Goal: Information Seeking & Learning: Learn about a topic

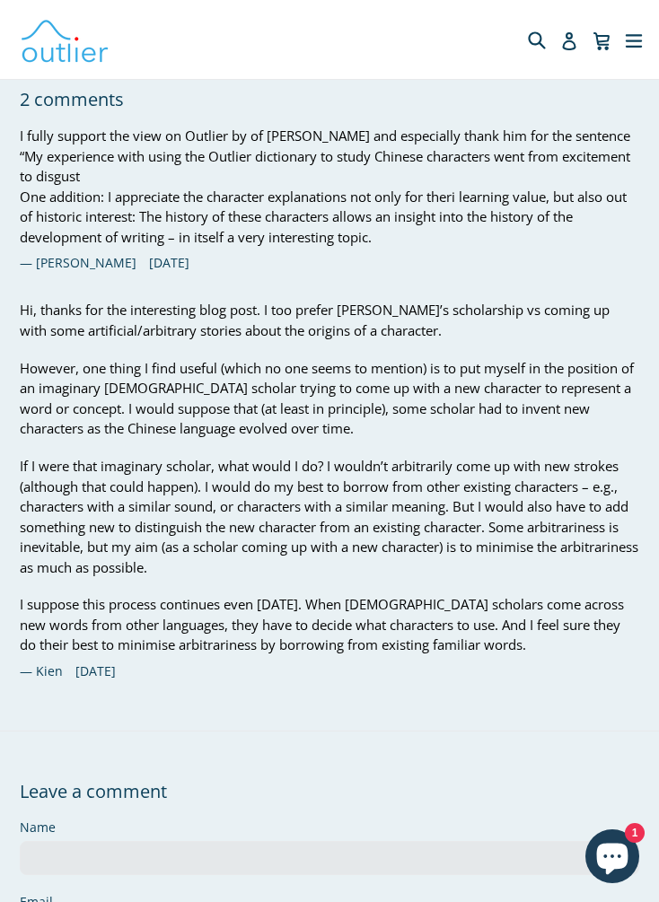
scroll to position [9568, 0]
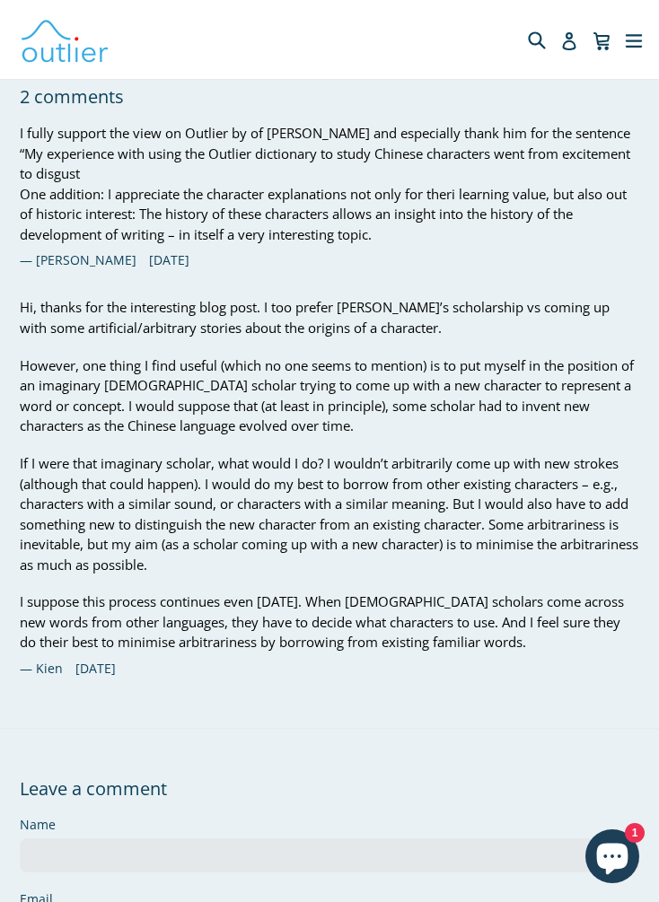
click at [645, 42] on button "expand/collapse" at bounding box center [633, 39] width 29 height 59
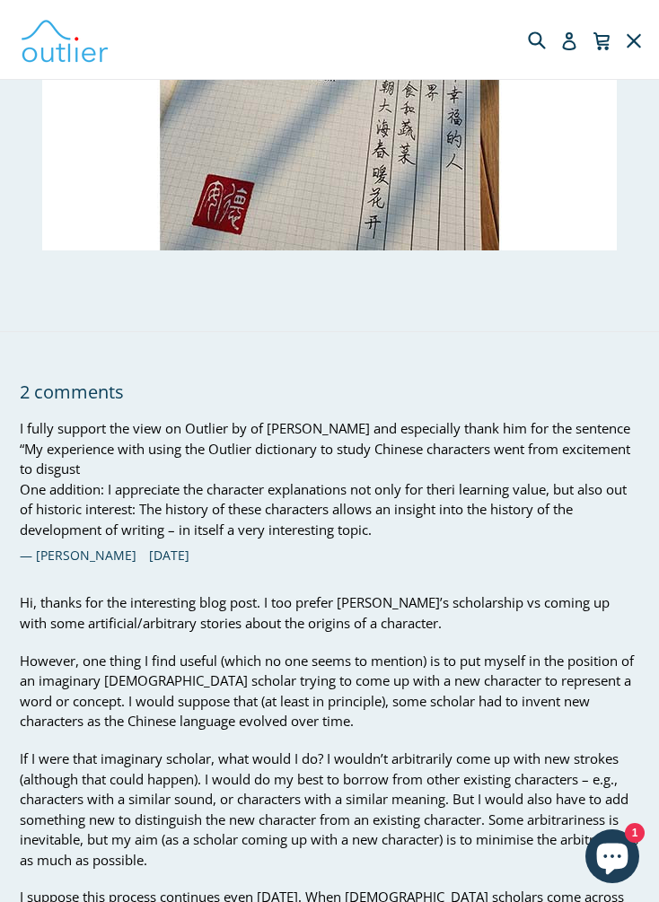
scroll to position [0, 0]
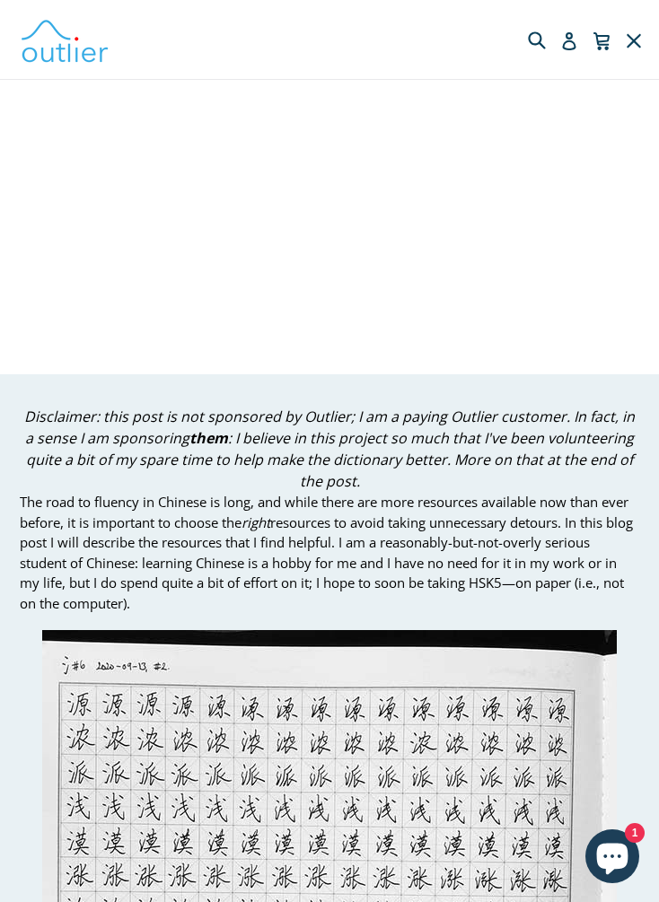
click at [642, 36] on icon "button" at bounding box center [634, 39] width 18 height 27
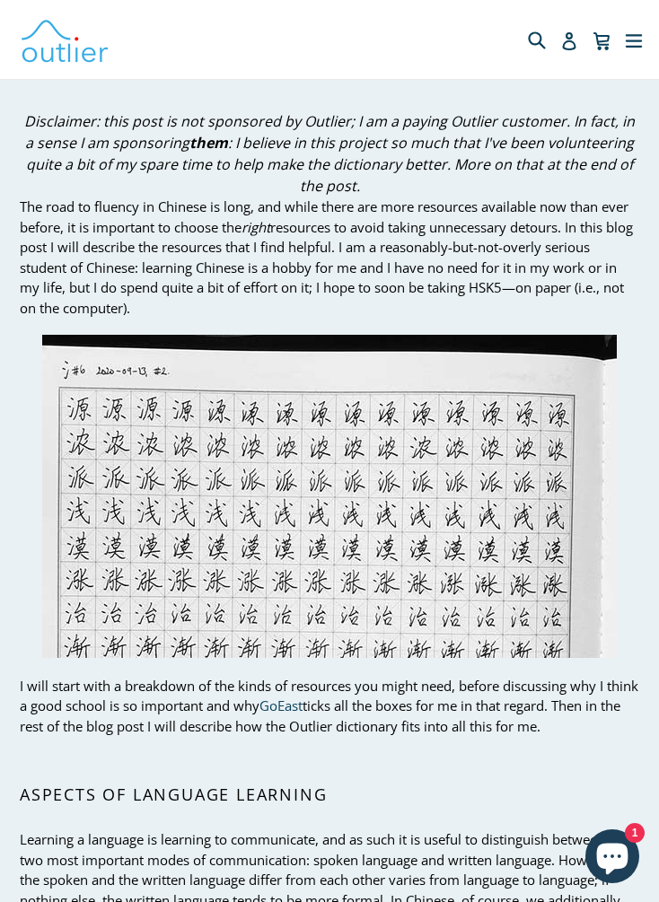
click at [631, 42] on icon "button" at bounding box center [634, 39] width 18 height 27
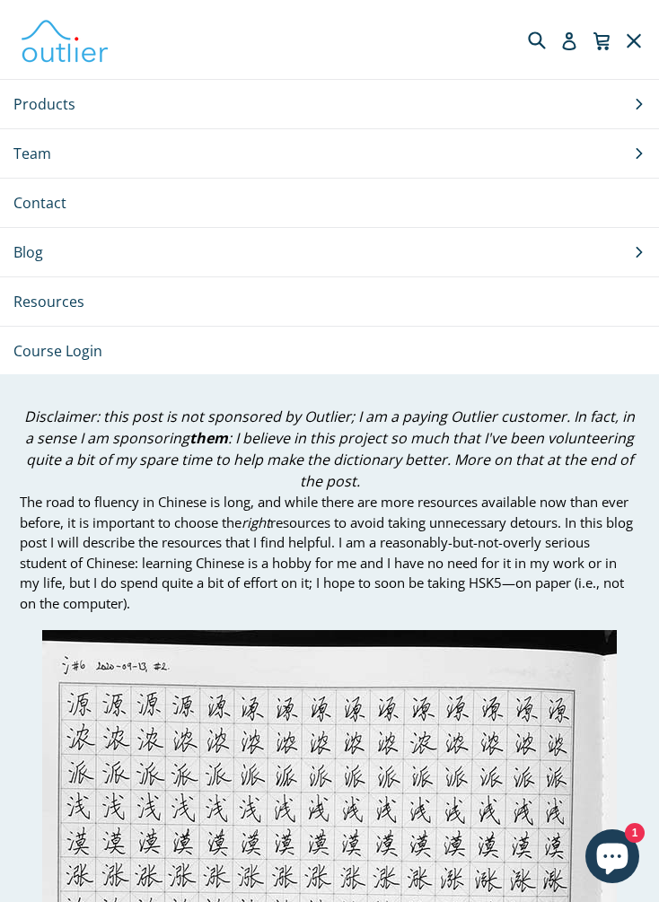
click at [635, 96] on button "Products .cls-1{fill:#231f20} expand" at bounding box center [329, 104] width 659 height 48
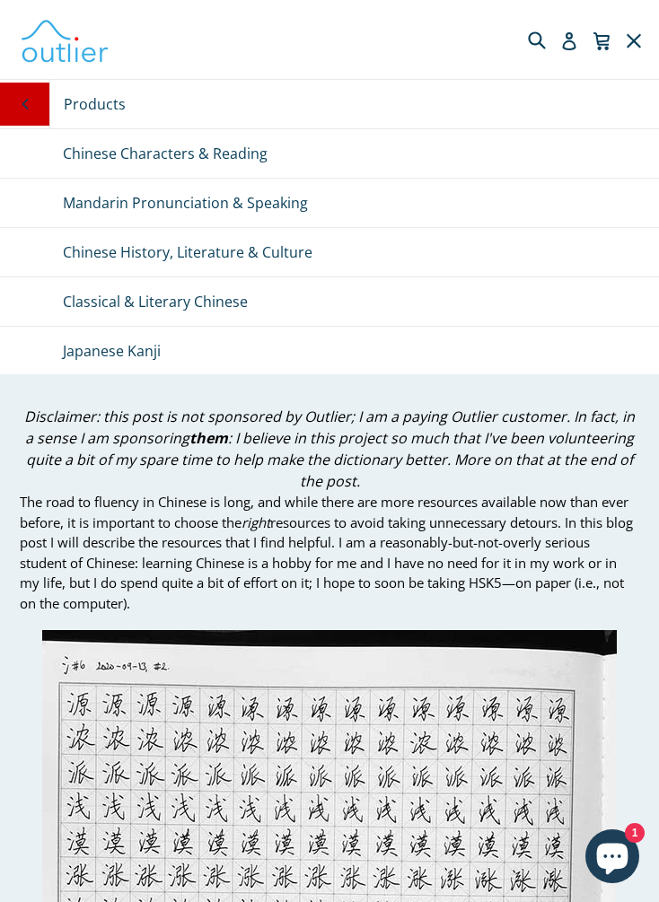
click at [293, 256] on link "Chinese History, Literature & Culture" at bounding box center [329, 252] width 659 height 48
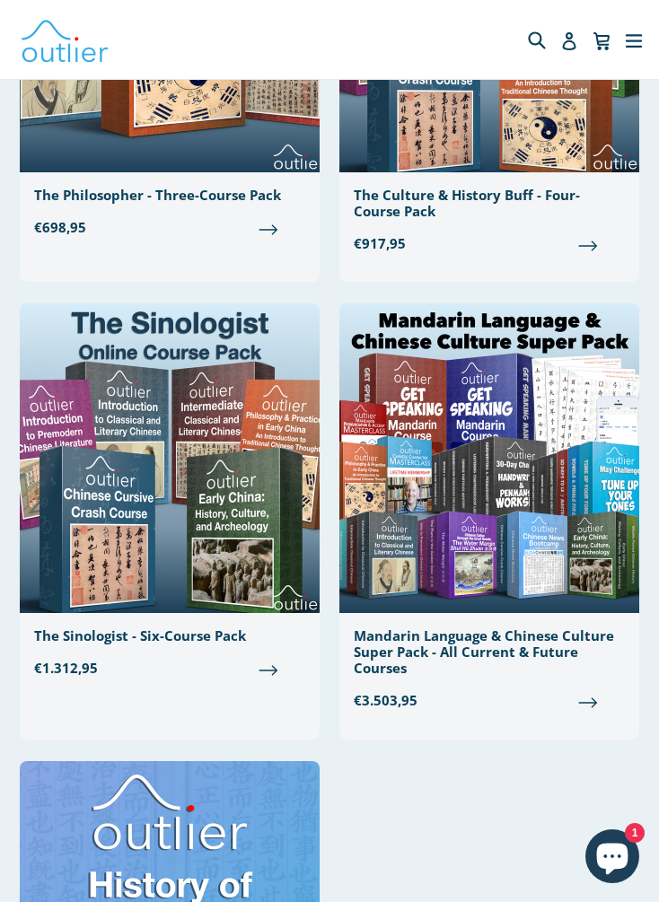
scroll to position [3367, 0]
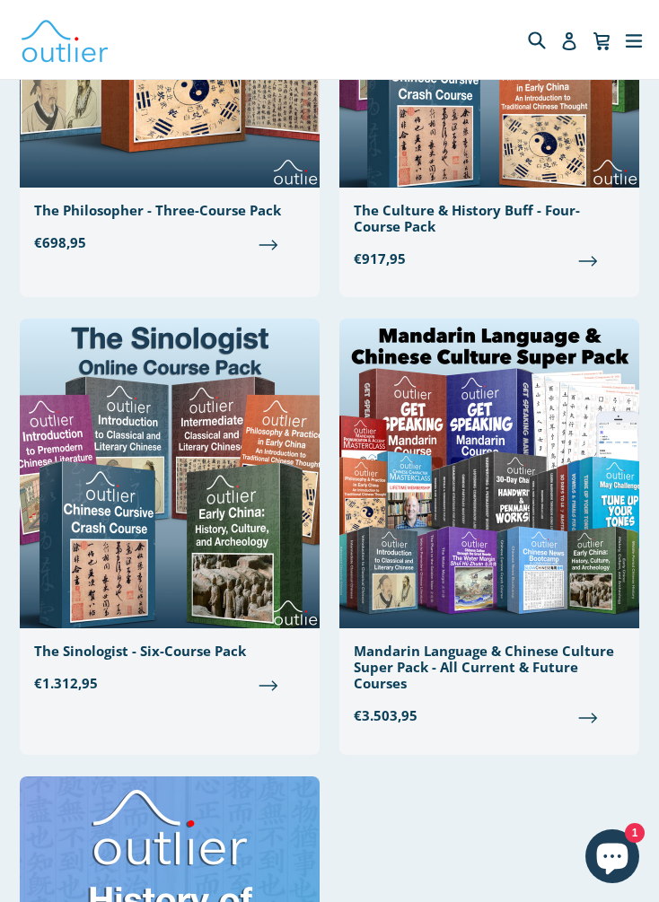
click at [643, 40] on button "expand/collapse" at bounding box center [633, 39] width 29 height 59
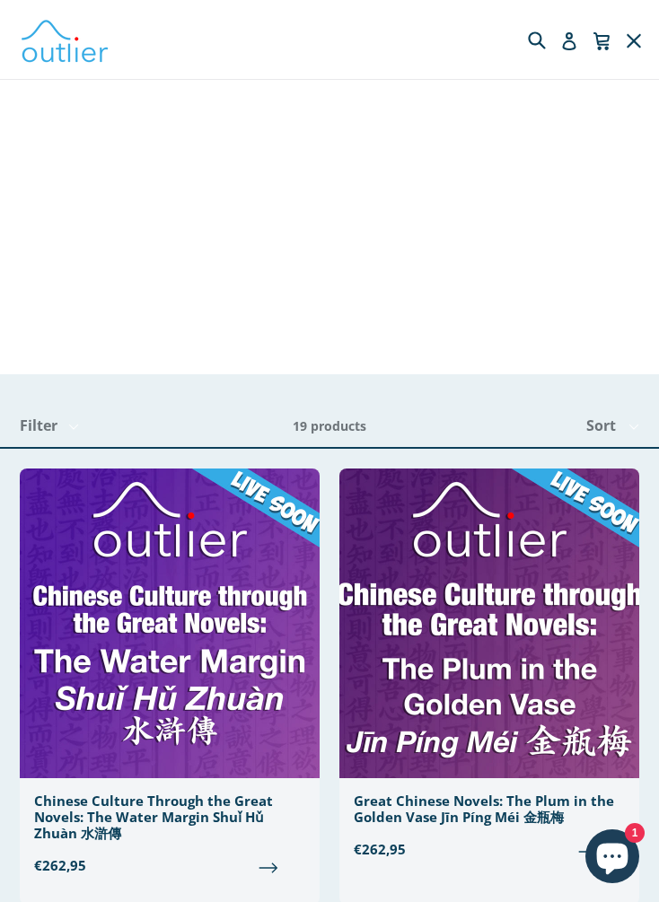
click at [644, 35] on button "expand/collapse" at bounding box center [633, 39] width 29 height 59
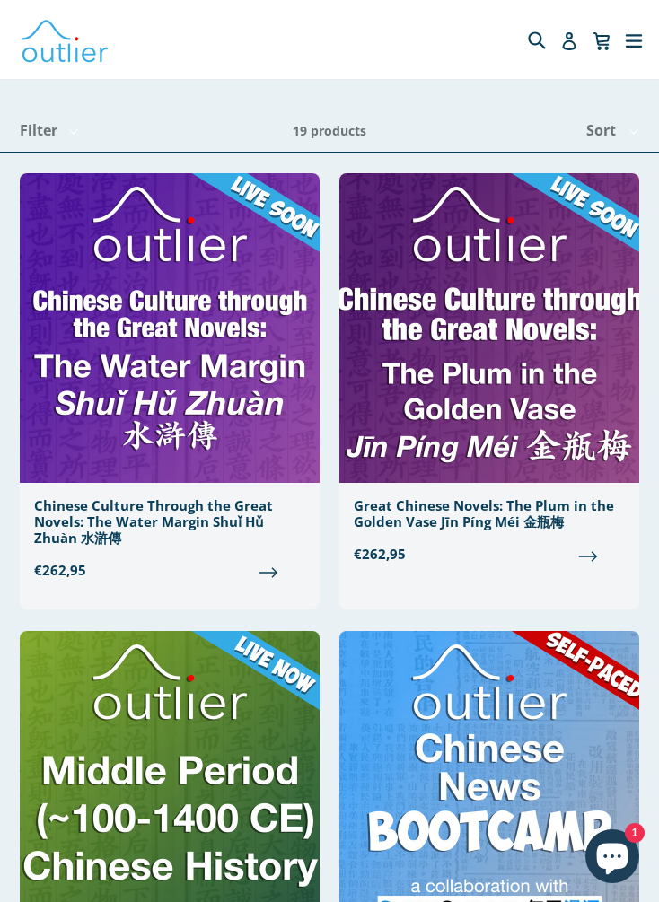
click at [647, 33] on button "expand/collapse" at bounding box center [633, 39] width 29 height 59
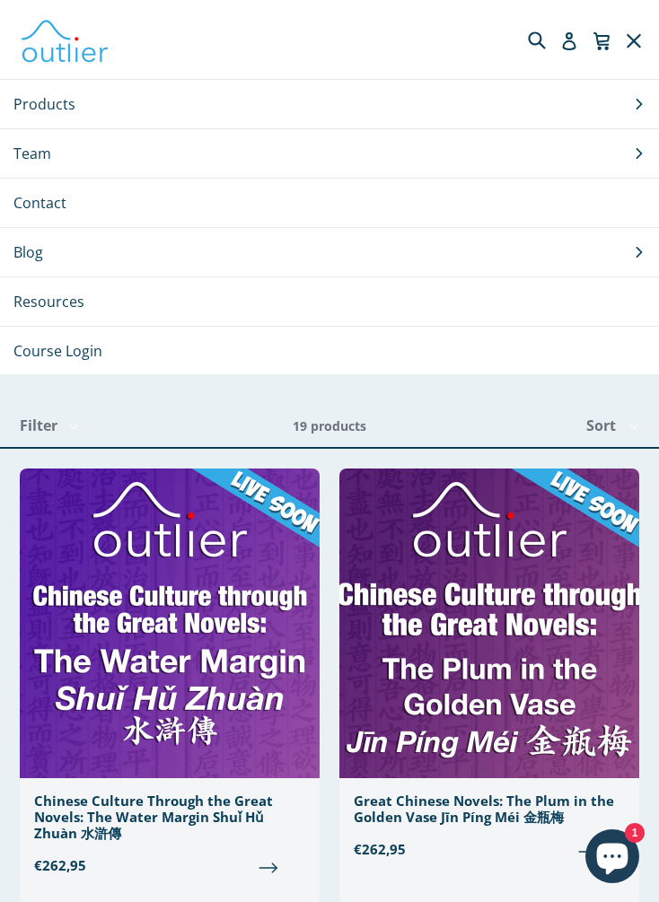
click at [625, 98] on button "Products .cls-1{fill:#231f20} expand" at bounding box center [329, 104] width 659 height 48
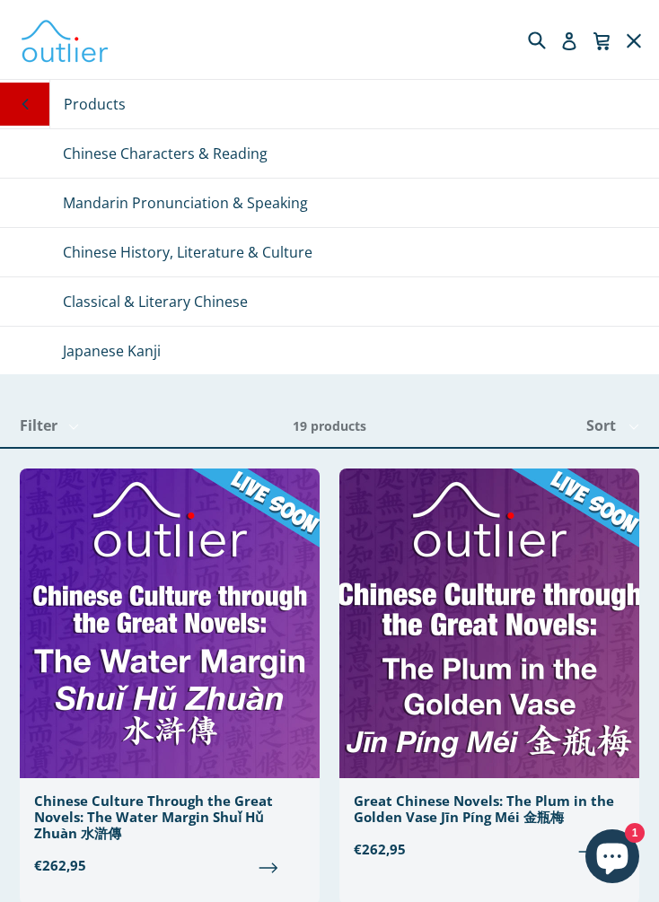
click at [264, 200] on link "Mandarin Pronunciation & Speaking" at bounding box center [329, 203] width 659 height 48
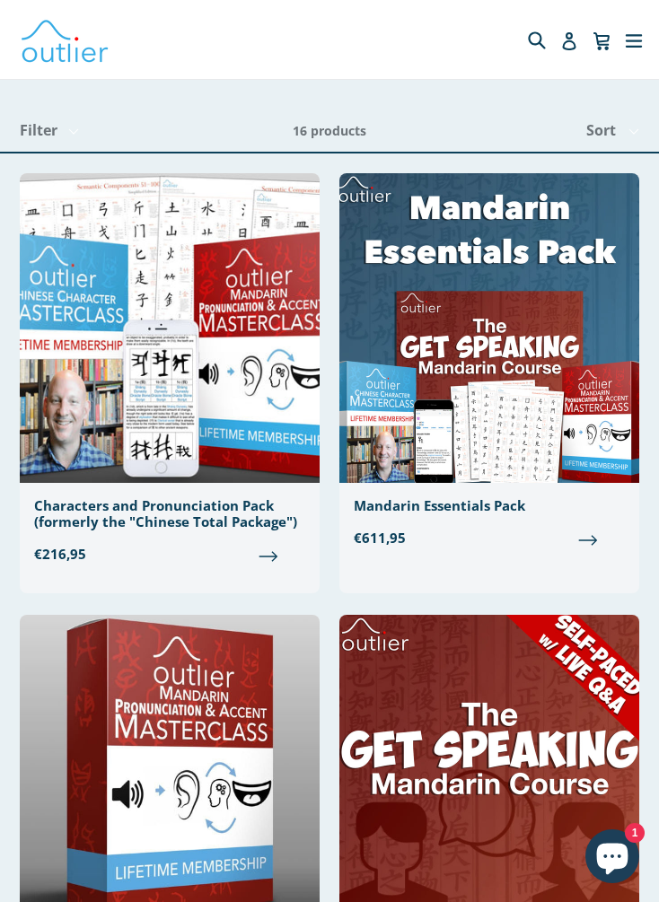
click at [628, 40] on icon "button" at bounding box center [633, 40] width 16 height 13
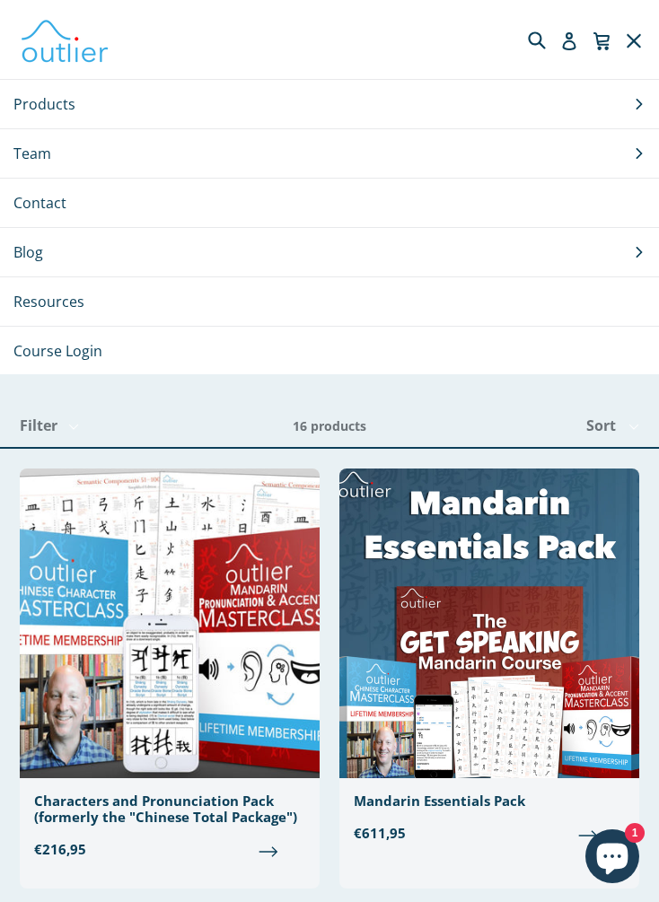
click at [633, 84] on button "Products .cls-1{fill:#231f20} expand" at bounding box center [329, 104] width 659 height 48
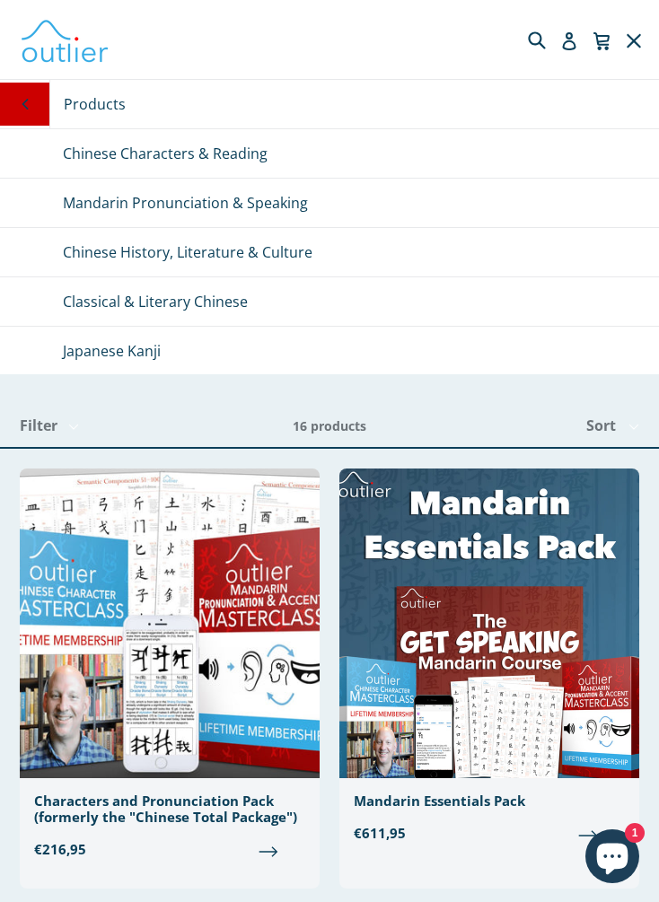
click at [260, 162] on link "Chinese Characters & Reading" at bounding box center [329, 153] width 659 height 48
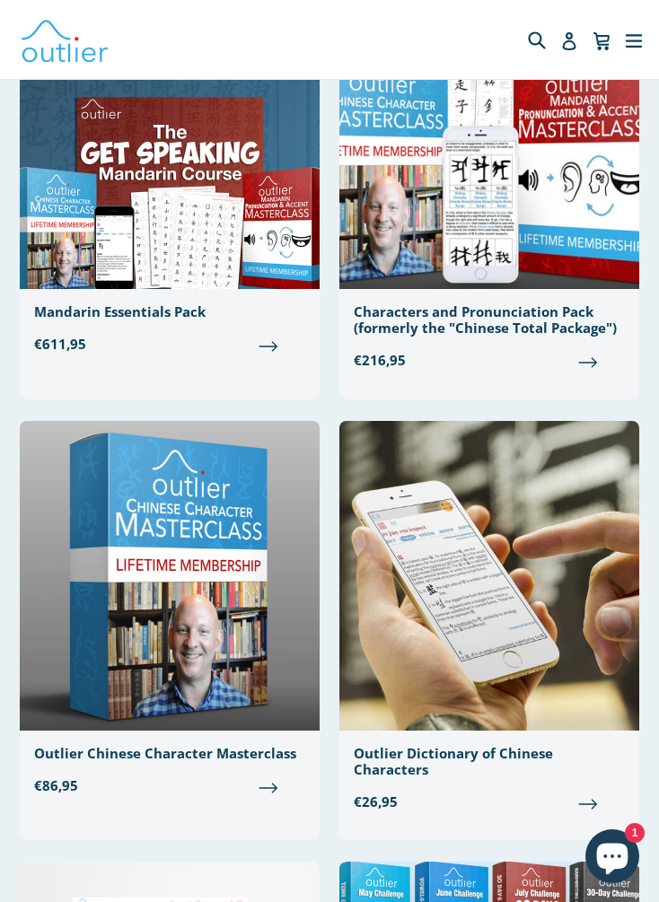
scroll to position [135, 0]
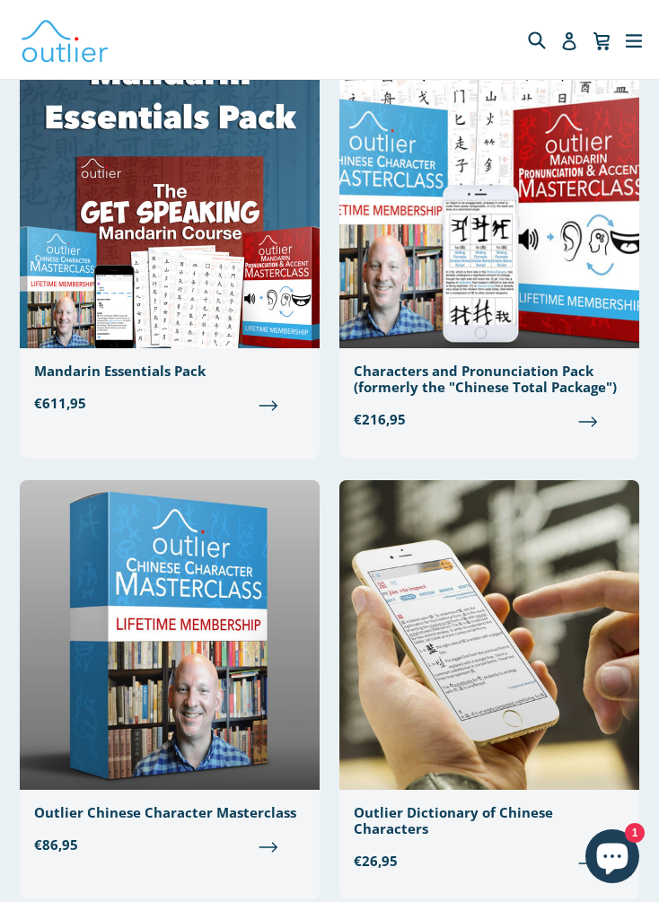
click at [628, 38] on icon "button" at bounding box center [634, 39] width 18 height 27
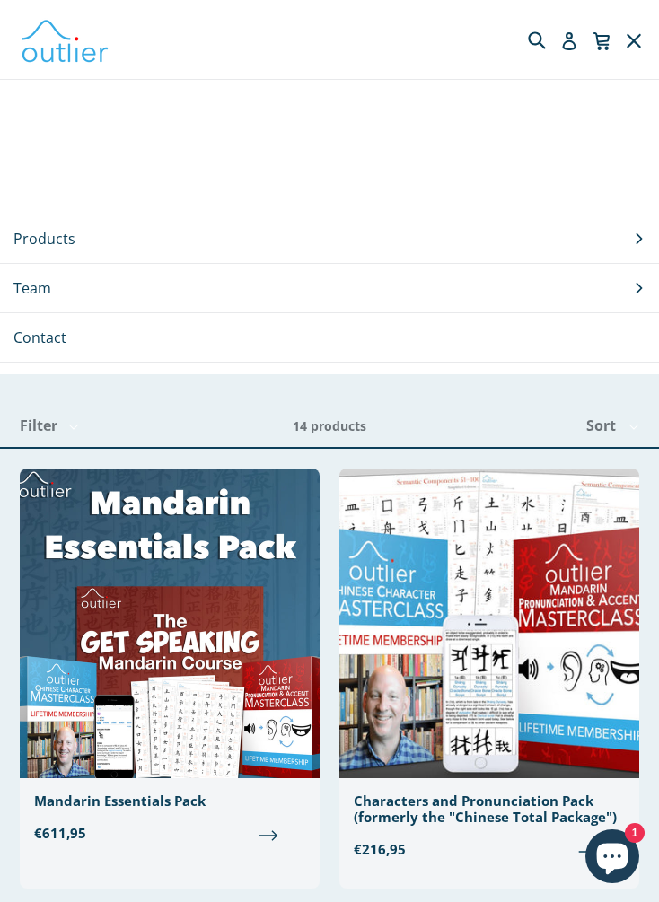
click at [628, 223] on button "Products .cls-1{fill:#231f20} expand" at bounding box center [329, 238] width 659 height 48
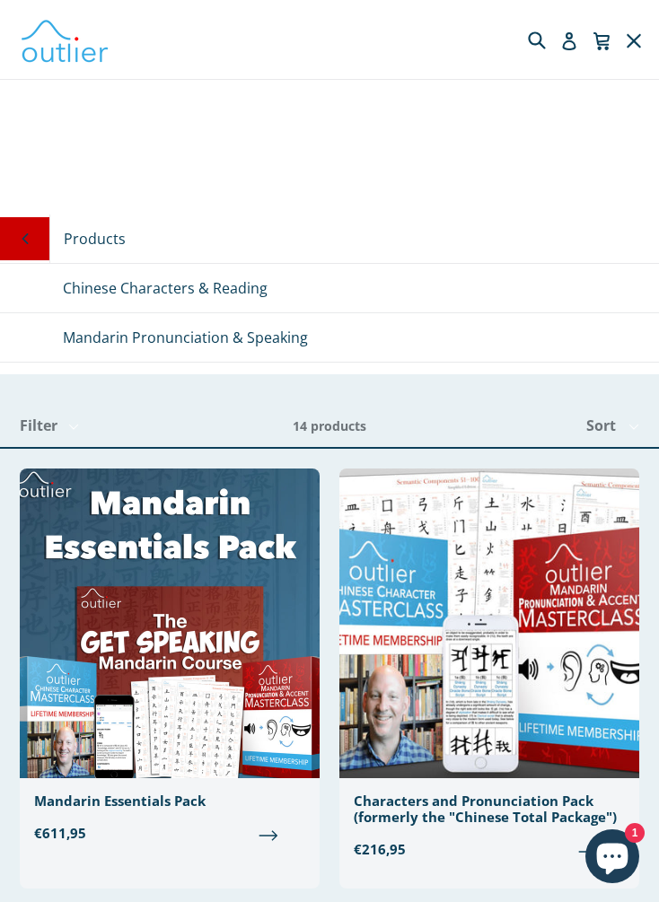
click at [644, 33] on button "expand/collapse" at bounding box center [633, 39] width 29 height 59
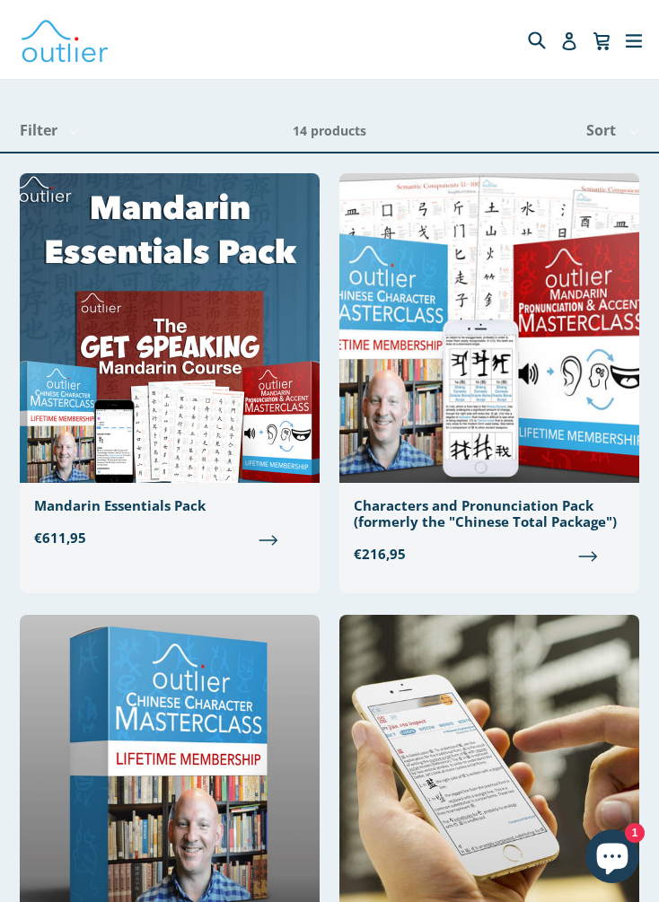
click at [644, 40] on button "expand/collapse" at bounding box center [633, 39] width 29 height 59
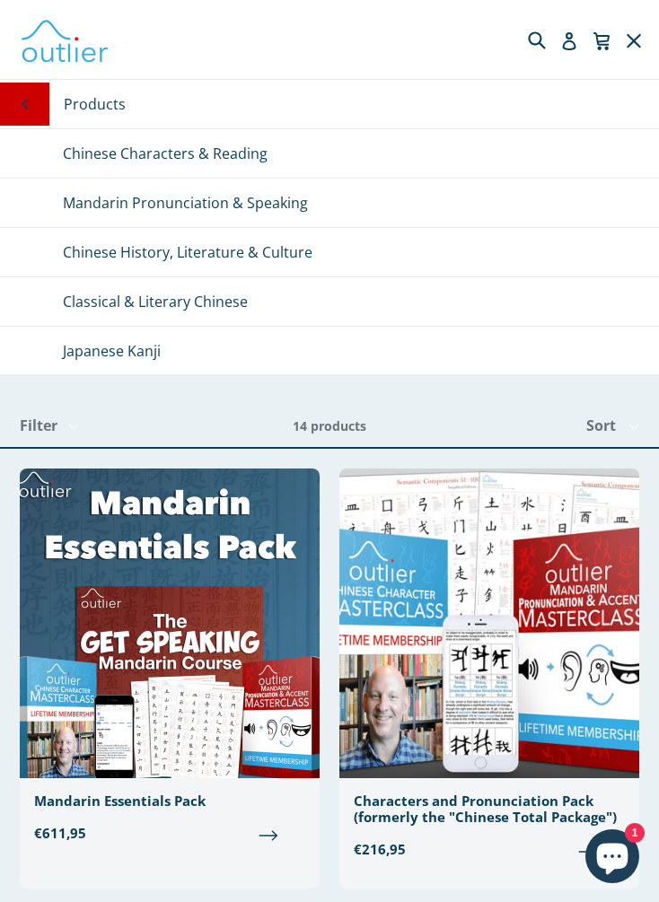
click at [34, 117] on button ".cls-1{fill:#231f20} collapse" at bounding box center [24, 104] width 49 height 43
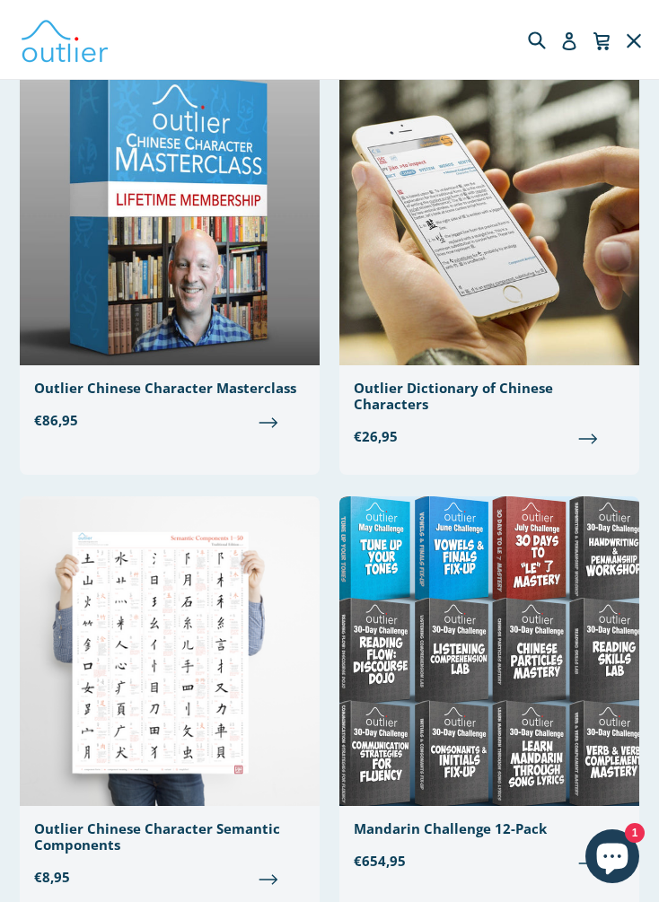
scroll to position [853, 0]
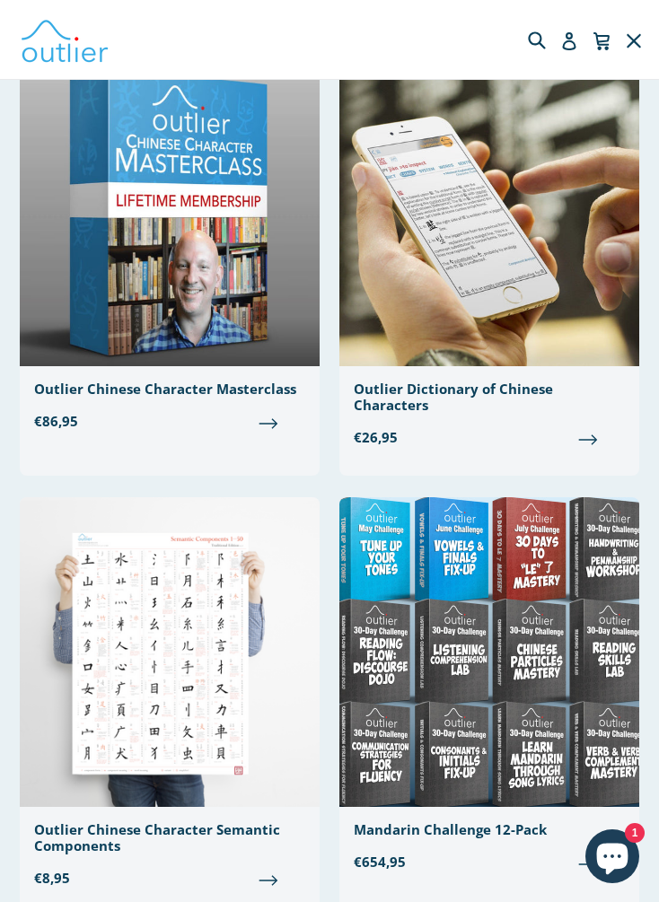
click at [521, 399] on div "Outlier Dictionary of Chinese Characters" at bounding box center [489, 396] width 271 height 32
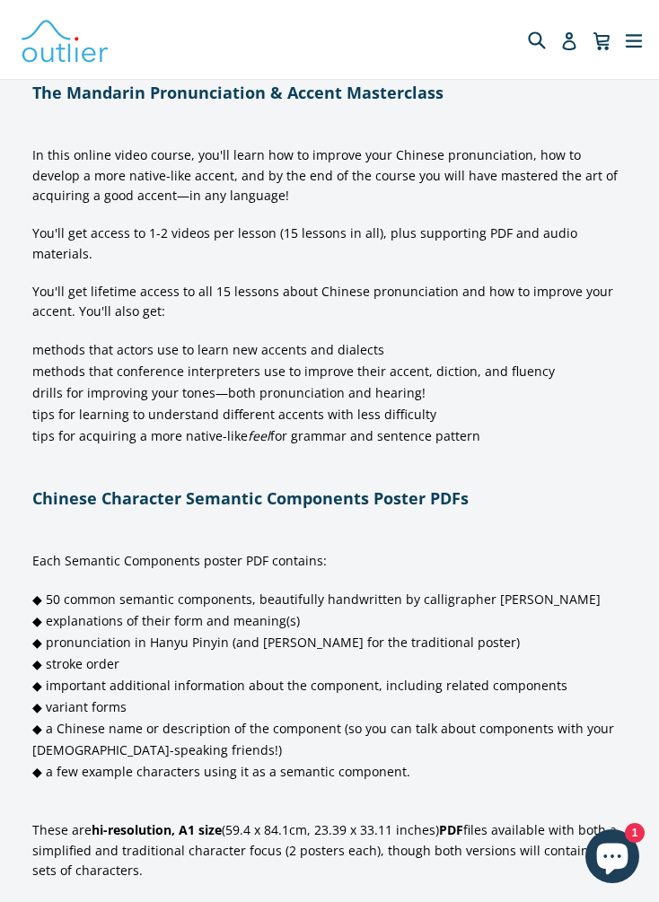
scroll to position [2124, 0]
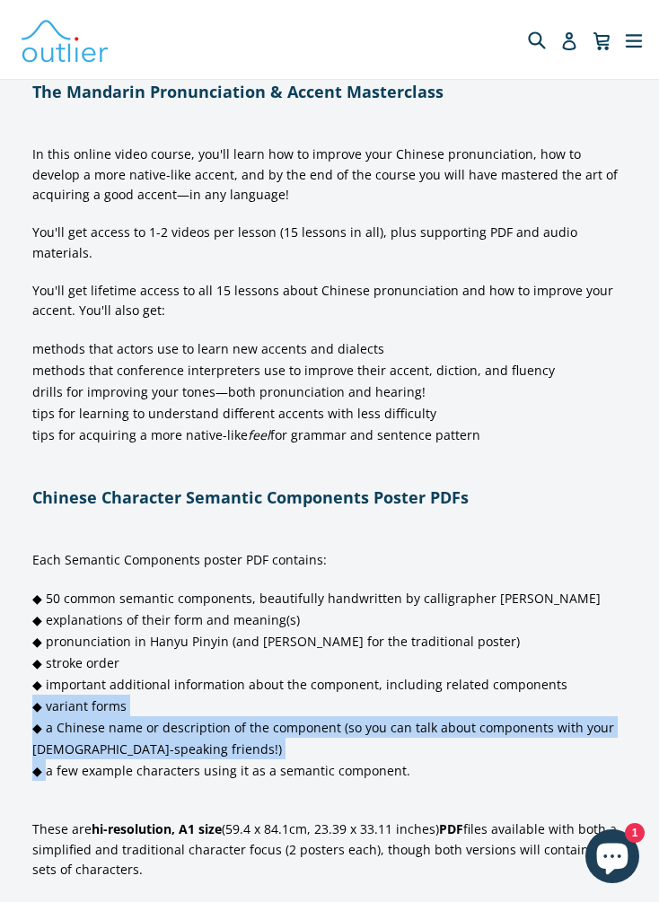
click at [1, 647] on div "Each Semantic Components poster PDF contains: ◆ 50 common semantic components, …" at bounding box center [329, 714] width 659 height 394
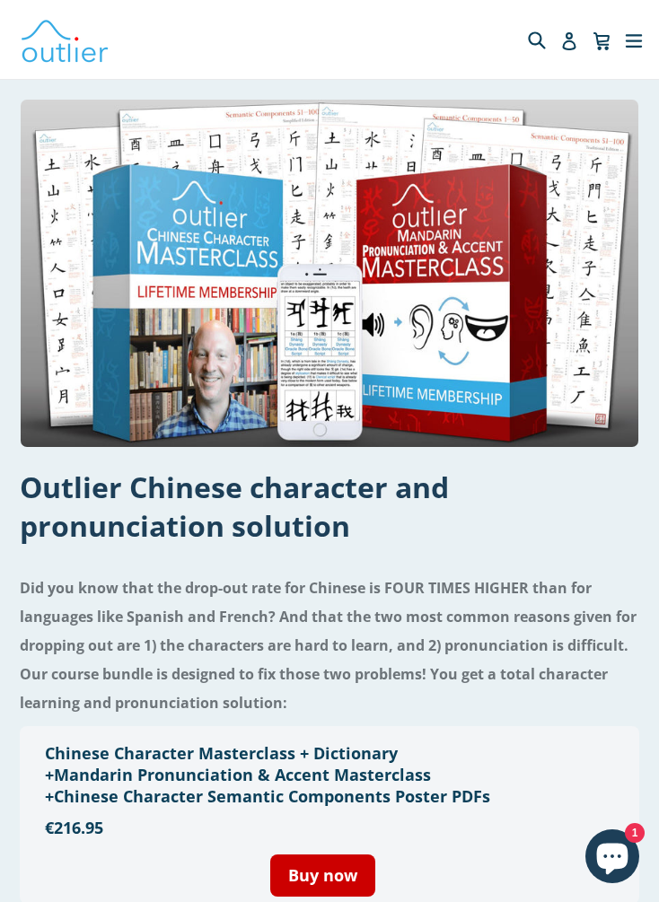
scroll to position [2, 0]
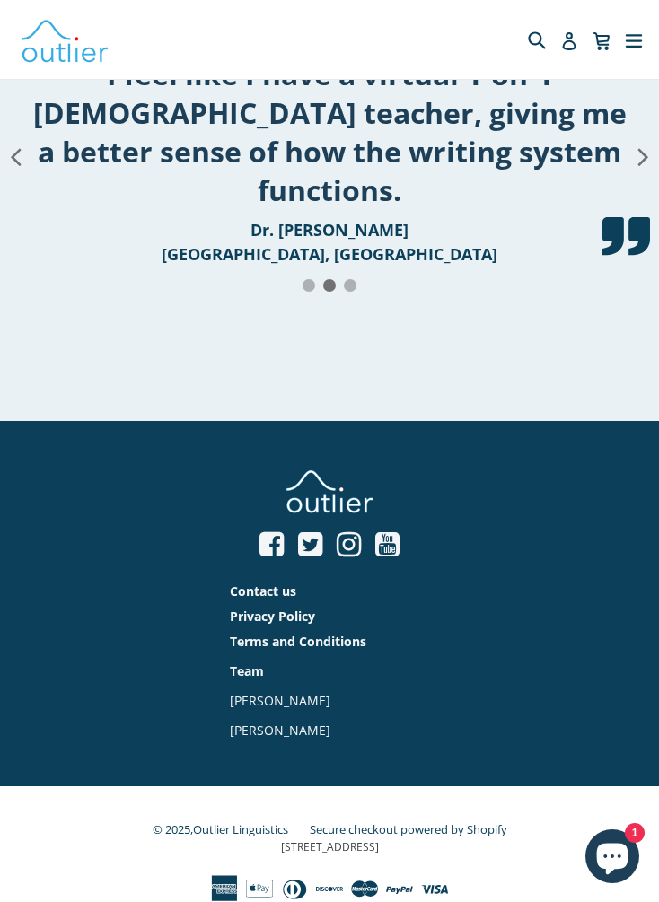
scroll to position [4733, 0]
click at [102, 297] on div "Every so often a really good resource comes along. It's The Outlier Dictionary …" at bounding box center [329, 171] width 659 height 251
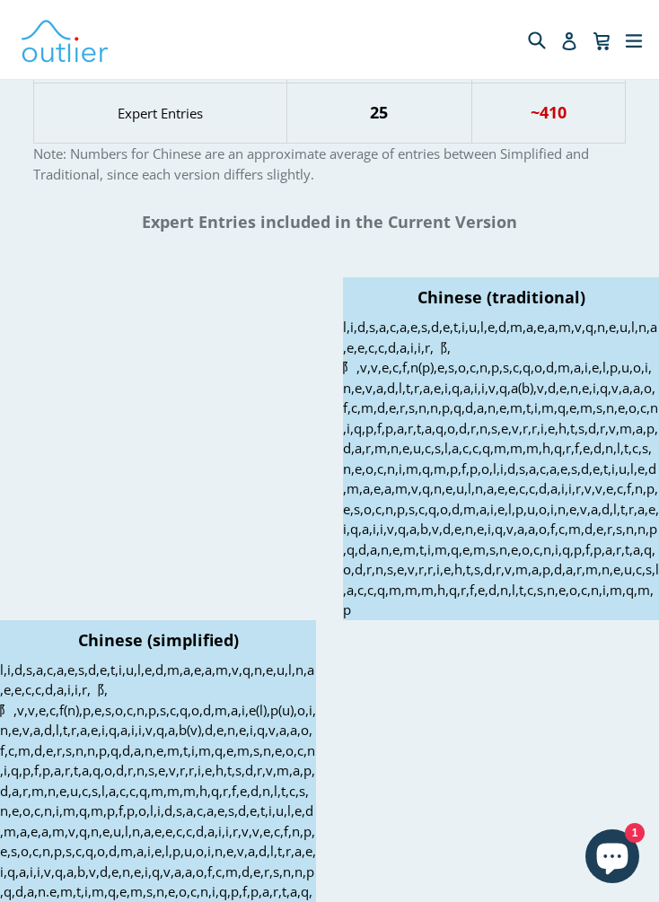
scroll to position [3639, 0]
